Goal: Find specific page/section

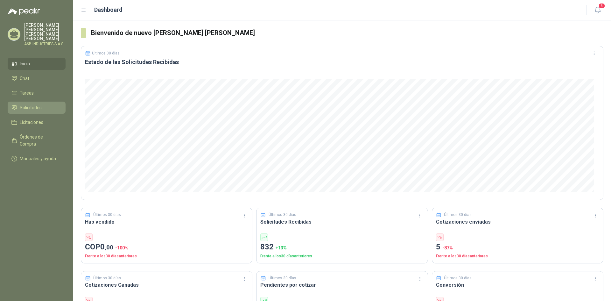
click at [23, 104] on span "Solicitudes" at bounding box center [31, 107] width 22 height 7
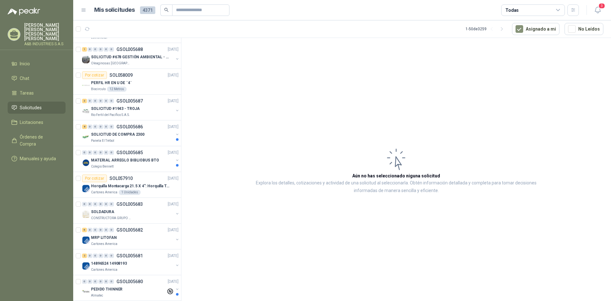
scroll to position [1038, 0]
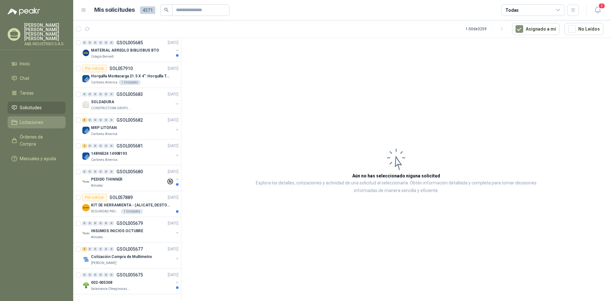
click at [26, 118] on link "Licitaciones" at bounding box center [37, 122] width 58 height 12
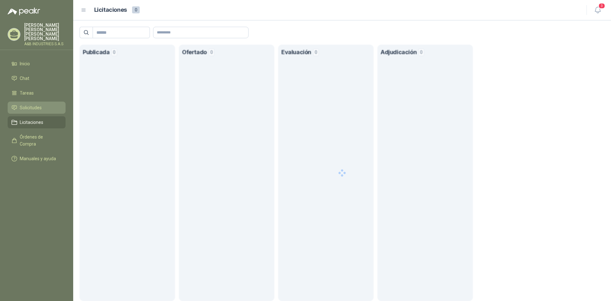
click at [26, 104] on span "Solicitudes" at bounding box center [31, 107] width 22 height 7
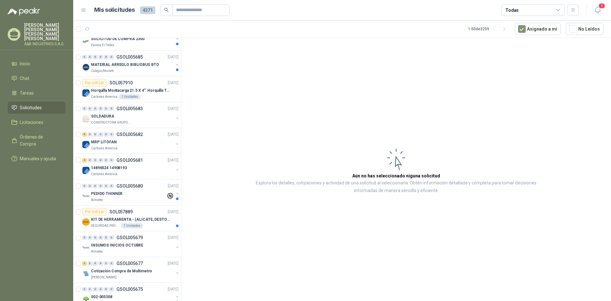
scroll to position [1038, 0]
